Goal: Information Seeking & Learning: Find specific fact

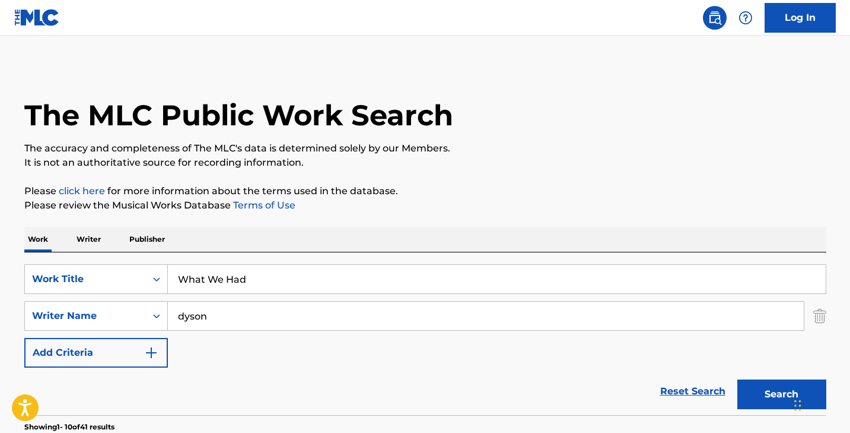
click at [236, 284] on input "What We Had" at bounding box center [497, 279] width 658 height 28
paste input "Come As You Are"
type input "Come As You Are"
click at [231, 316] on input "dyson" at bounding box center [486, 315] width 636 height 28
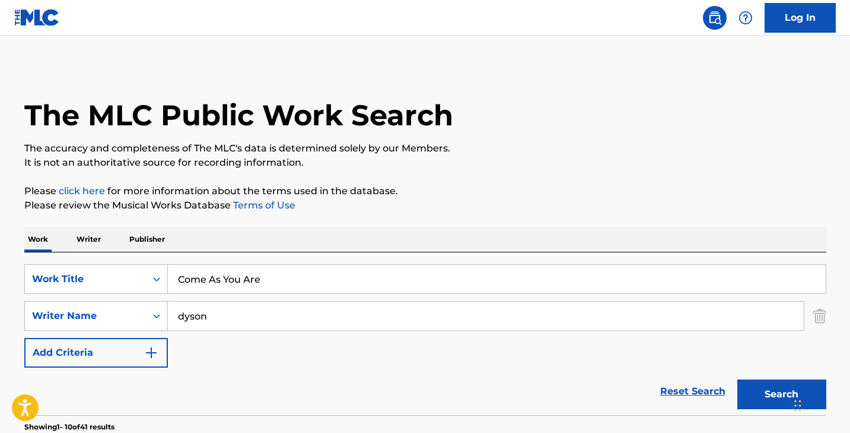
click at [231, 316] on input "dyson" at bounding box center [486, 315] width 636 height 28
type input "[PERSON_NAME]"
click at [738, 379] on button "Search" at bounding box center [782, 394] width 89 height 30
click at [204, 275] on input "Come As You Are" at bounding box center [497, 279] width 658 height 28
paste input "[PERSON_NAME]'s Girl"
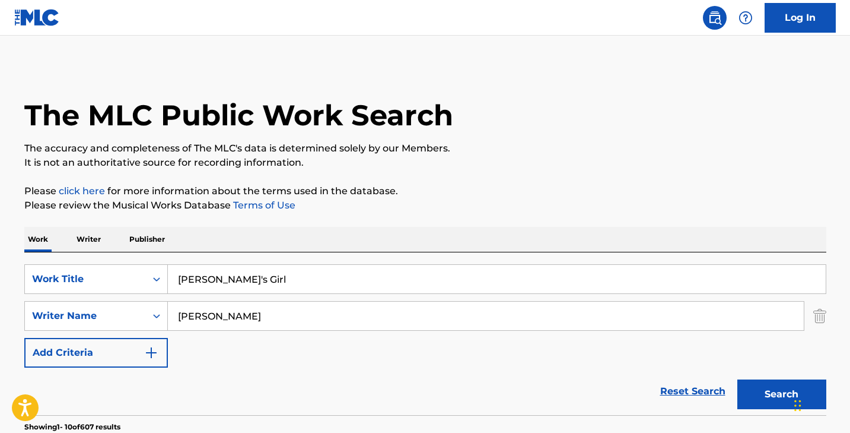
type input "[PERSON_NAME]'s Girl"
click at [215, 323] on input "[PERSON_NAME]" at bounding box center [486, 315] width 636 height 28
type input "[GEOGRAPHIC_DATA]"
click at [738, 379] on button "Search" at bounding box center [782, 394] width 89 height 30
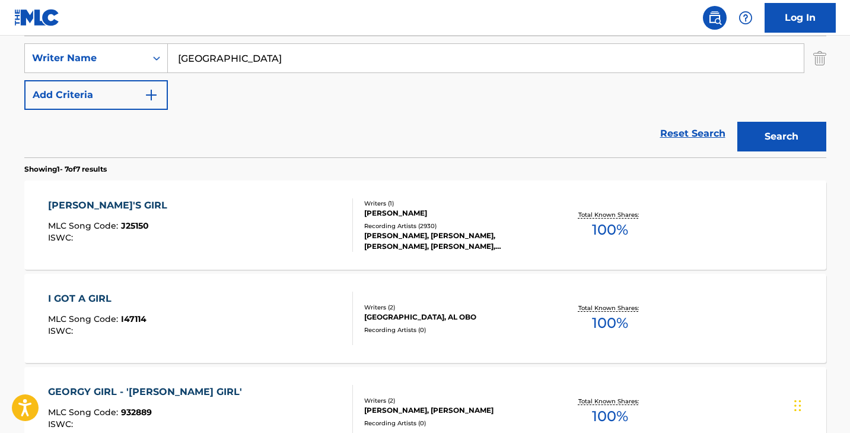
scroll to position [258, 0]
click at [111, 212] on div "[PERSON_NAME]'S GIRL MLC Song Code : J25150 ISWC :" at bounding box center [110, 224] width 125 height 53
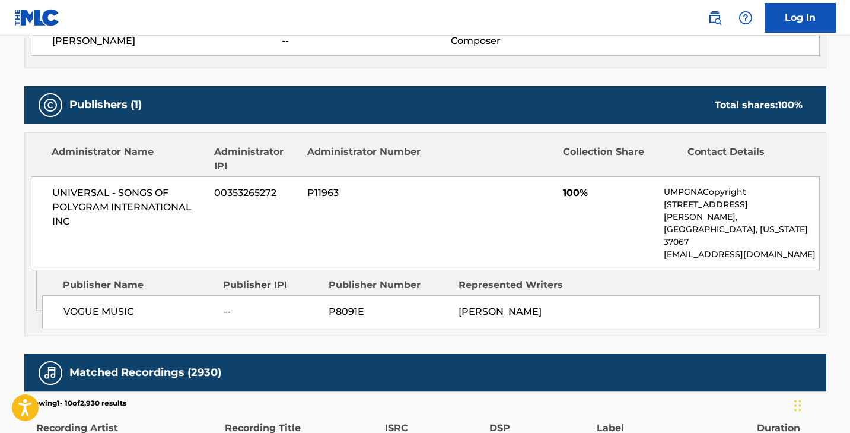
scroll to position [468, 0]
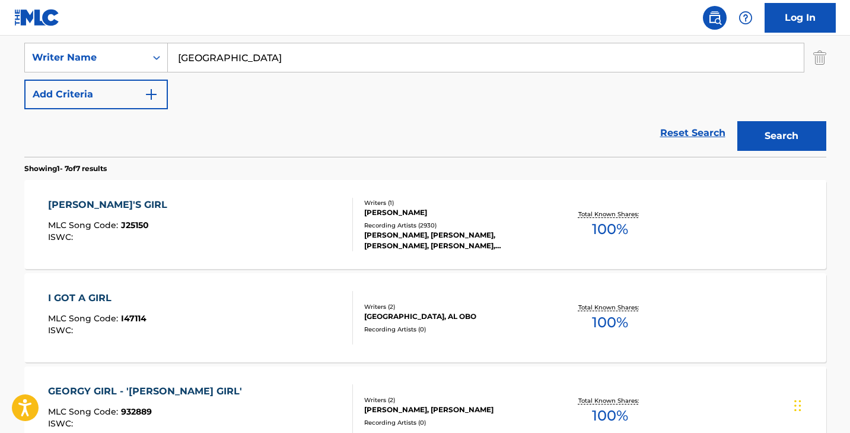
click at [31, 153] on div "Reset Search Search" at bounding box center [425, 132] width 802 height 47
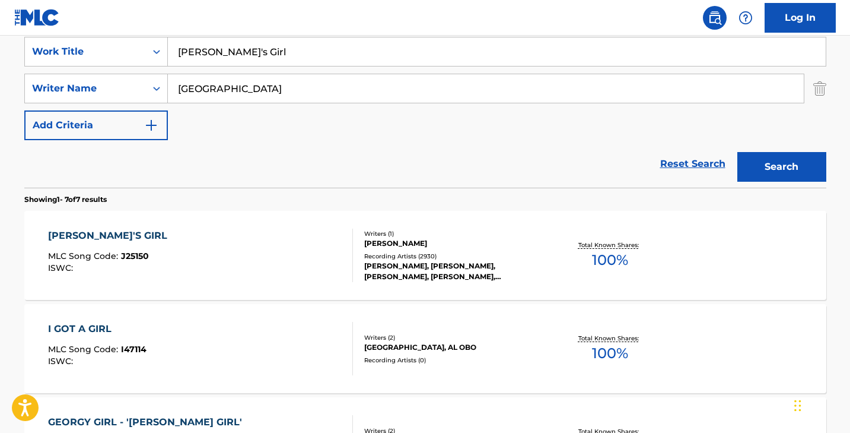
scroll to position [215, 0]
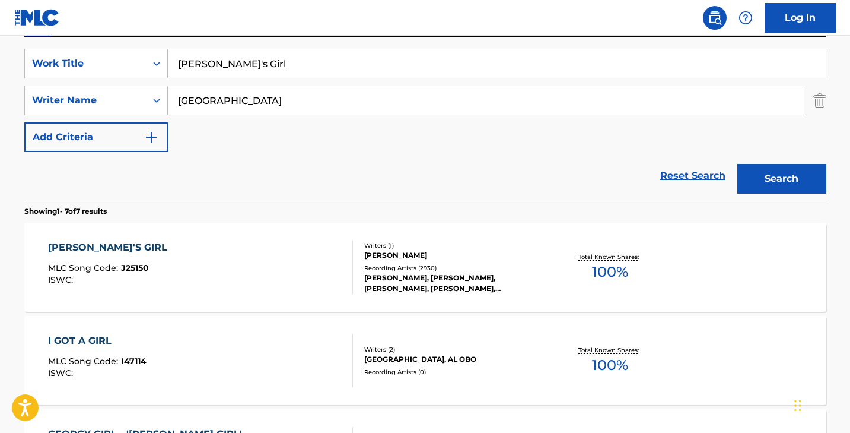
click at [213, 75] on input "[PERSON_NAME]'s Girl" at bounding box center [497, 63] width 658 height 28
paste input "My Favourite Things"
type input "My Favourite Things"
click at [219, 104] on input "[GEOGRAPHIC_DATA]" at bounding box center [486, 100] width 636 height 28
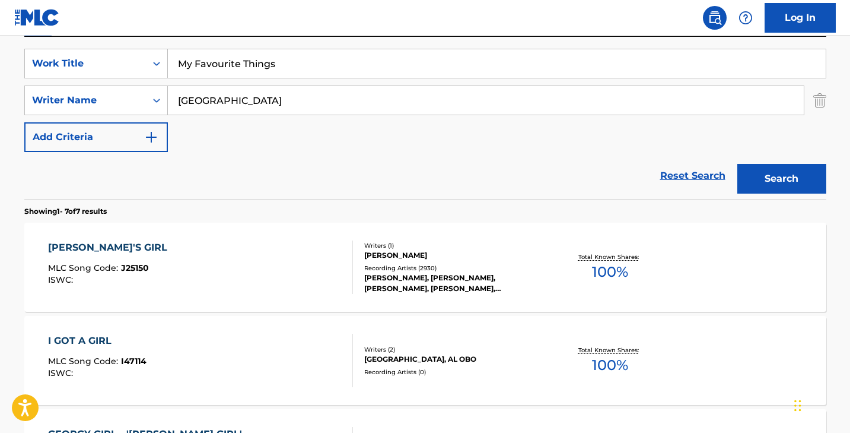
click at [219, 104] on input "[GEOGRAPHIC_DATA]" at bounding box center [486, 100] width 636 height 28
type input "[PERSON_NAME]"
click at [738, 164] on button "Search" at bounding box center [782, 179] width 89 height 30
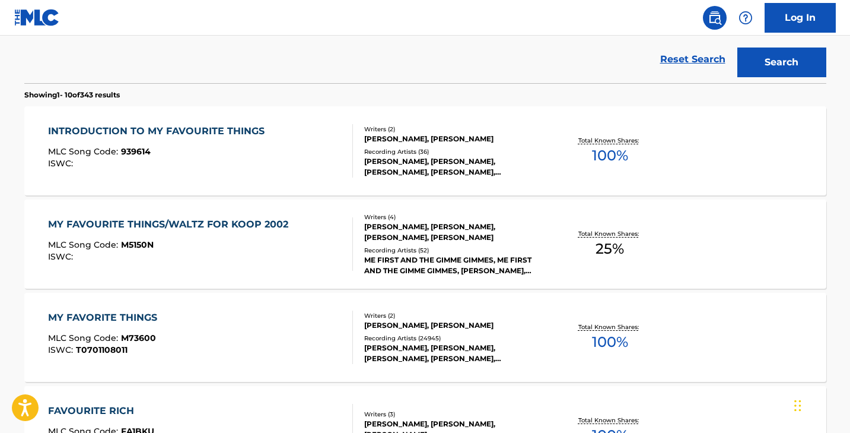
scroll to position [341, 0]
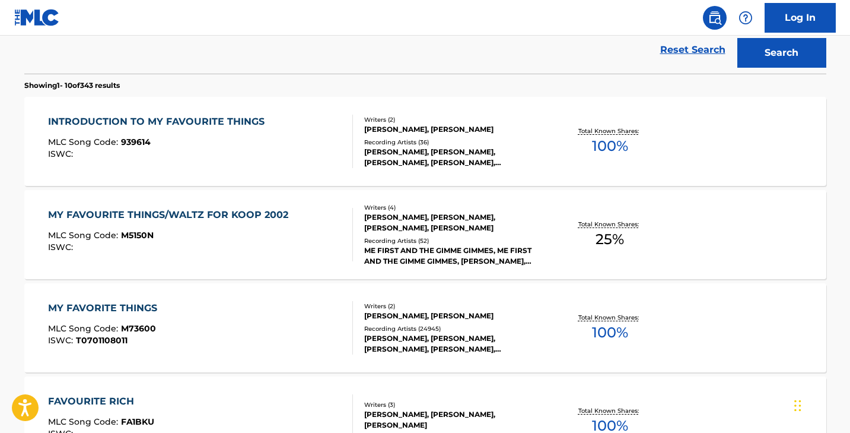
click at [239, 319] on div "MY FAVORITE THINGS MLC Song Code : M73600 ISWC : T0701108011" at bounding box center [200, 327] width 305 height 53
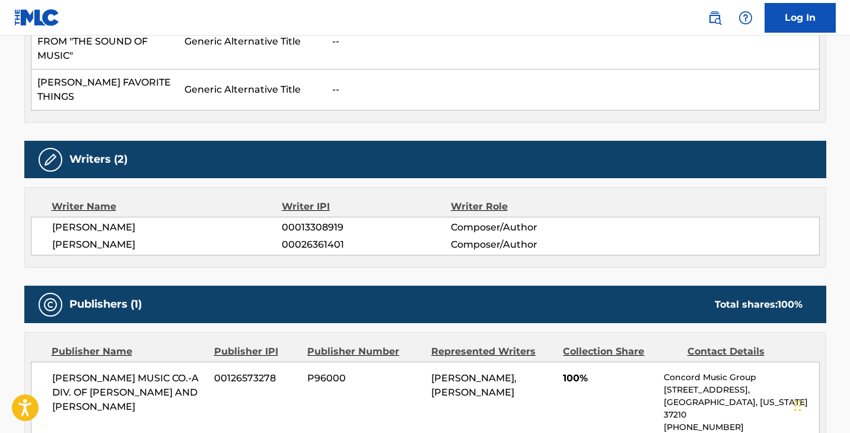
scroll to position [525, 0]
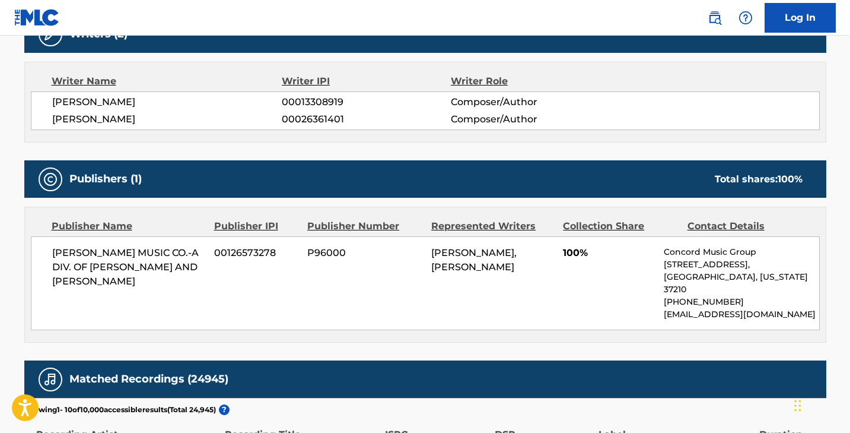
scroll to position [409, 0]
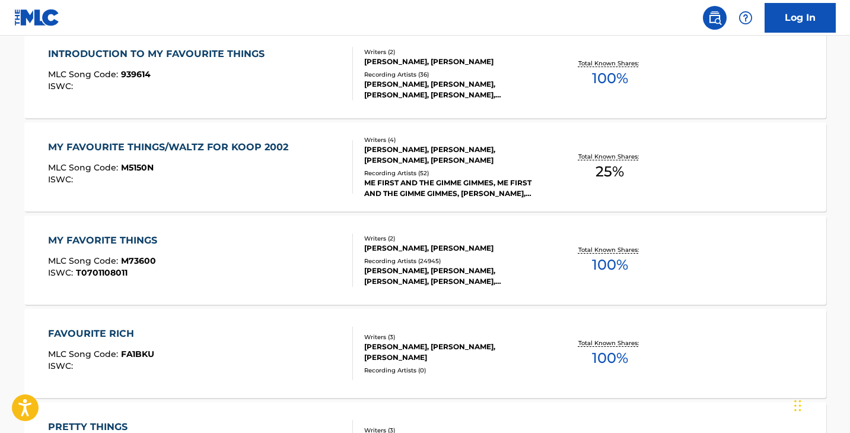
click at [72, 190] on div "MY FAVOURITE THINGS/WALTZ FOR KOOP 2002 MLC Song Code : M5150N ISWC :" at bounding box center [171, 166] width 246 height 53
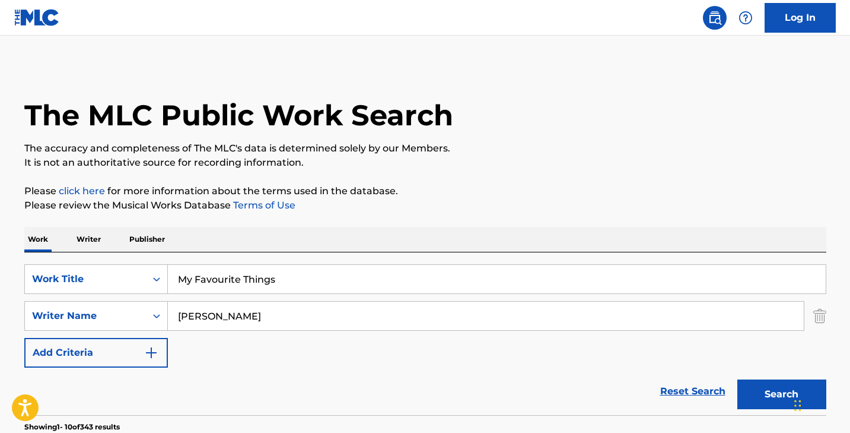
click at [223, 280] on input "My Favourite Things" at bounding box center [497, 279] width 658 height 28
paste input "orillo"
type input "Morillo"
click at [239, 311] on input "[PERSON_NAME]" at bounding box center [486, 315] width 636 height 28
type input "i"
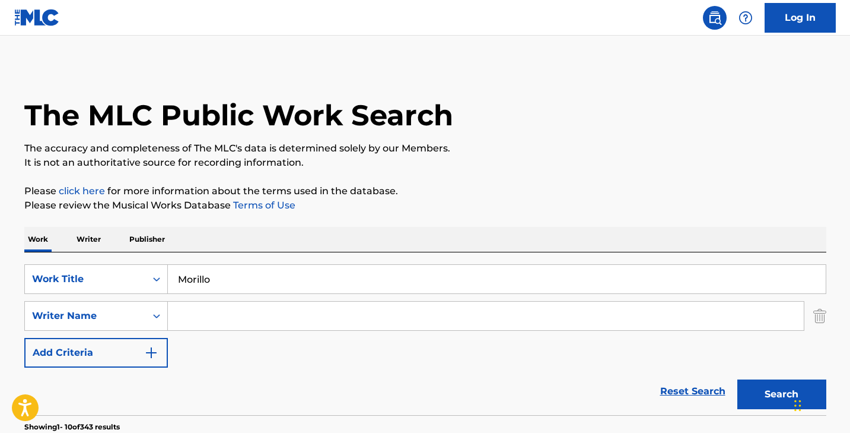
click at [247, 281] on input "Morillo" at bounding box center [497, 279] width 658 height 28
drag, startPoint x: 209, startPoint y: 281, endPoint x: 142, endPoint y: 271, distance: 67.7
click at [144, 272] on div "SearchWithCriteriacc65a948-3dd7-4178-92ef-bd8c316ab33e Work Title Morillo i lik…" at bounding box center [425, 279] width 802 height 30
type input "i like to move it"
paste input "Morillo"
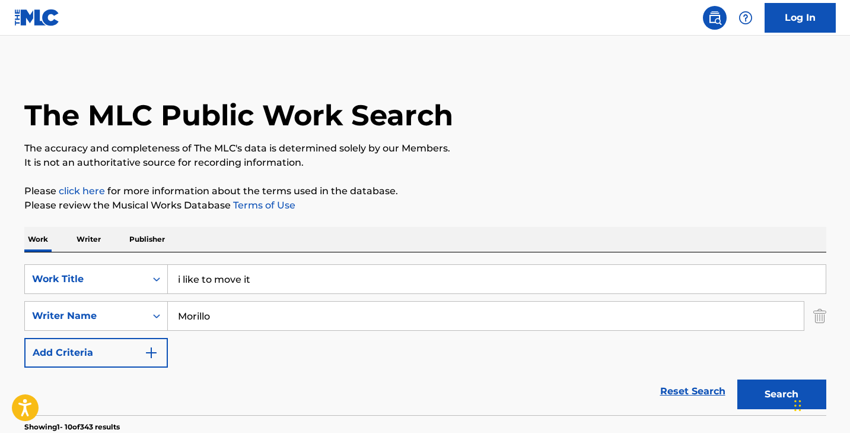
type input "Morillo"
click at [738, 379] on button "Search" at bounding box center [782, 394] width 89 height 30
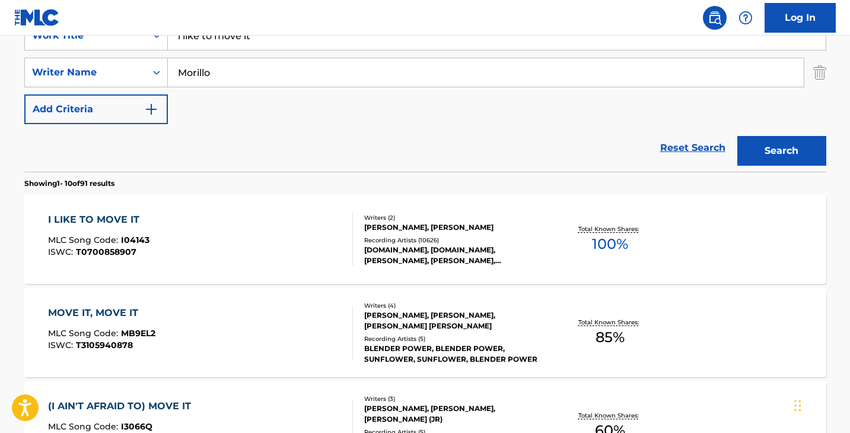
scroll to position [249, 0]
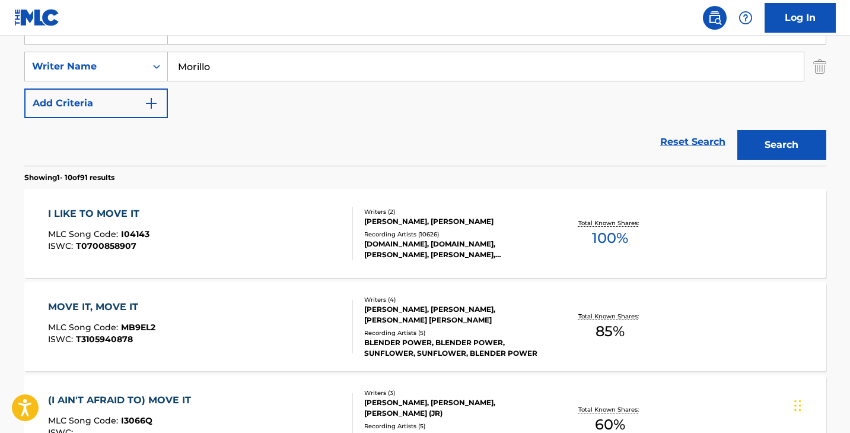
click at [215, 215] on div "I LIKE TO MOVE IT MLC Song Code : I04143 ISWC : T0700858907" at bounding box center [200, 233] width 305 height 53
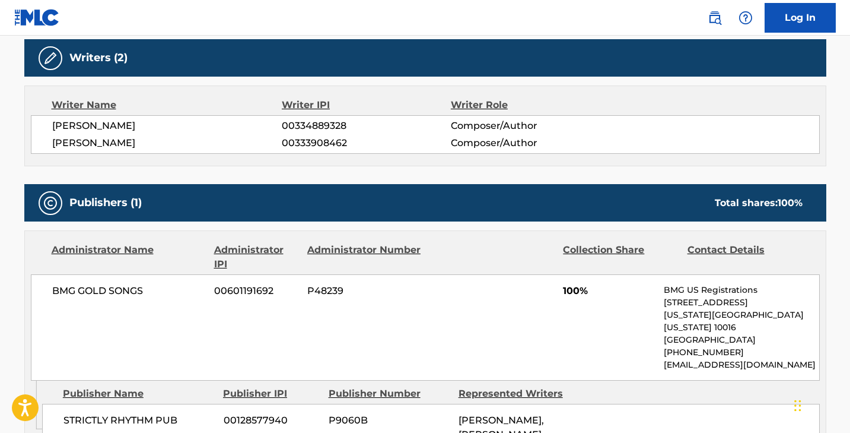
scroll to position [1149, 0]
